Goal: Transaction & Acquisition: Book appointment/travel/reservation

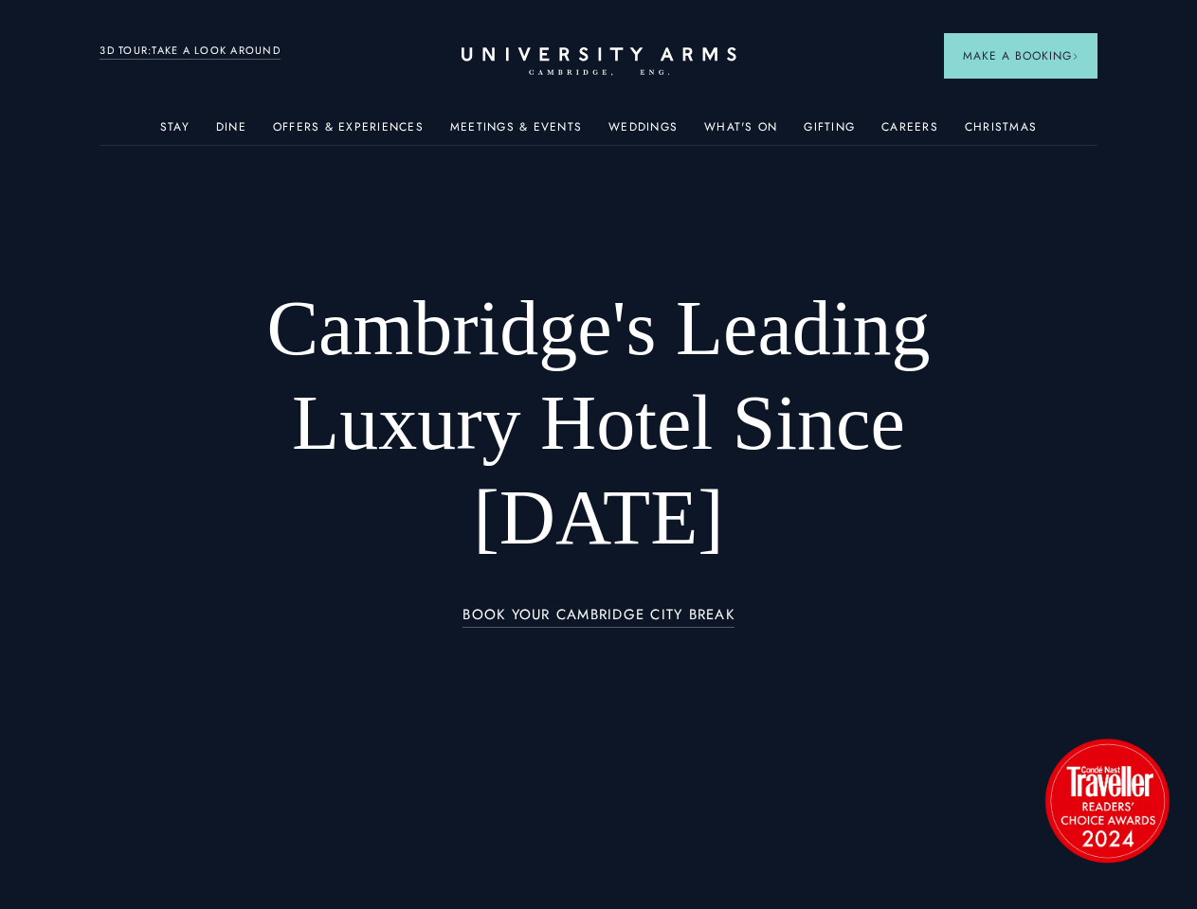
click at [598, 455] on h1 "Cambridge's Leading Luxury Hotel Since [DATE]" at bounding box center [599, 423] width 798 height 284
click at [1017, 56] on span "Make a Booking" at bounding box center [1021, 55] width 116 height 17
